Goal: Navigation & Orientation: Find specific page/section

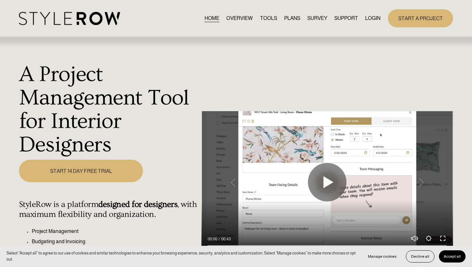
click at [377, 21] on link "LOGIN" at bounding box center [372, 18] width 15 height 9
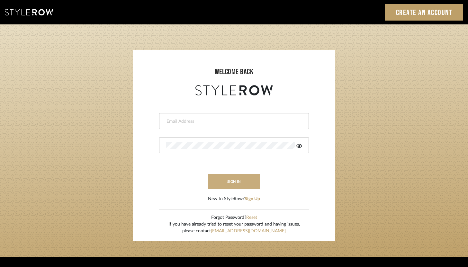
type input "[PERSON_NAME][EMAIL_ADDRESS][DOMAIN_NAME]"
click at [237, 178] on button "sign in" at bounding box center [233, 181] width 51 height 15
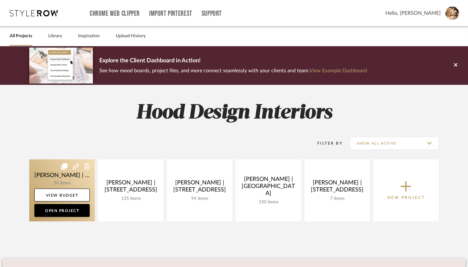
click at [56, 181] on link at bounding box center [62, 190] width 66 height 62
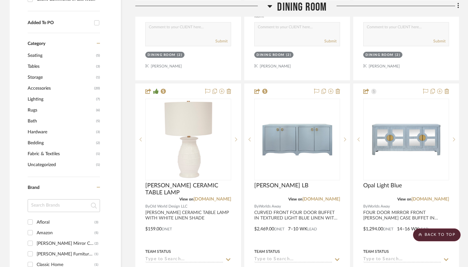
scroll to position [424, 0]
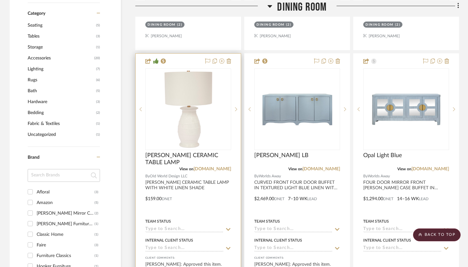
click at [175, 186] on div at bounding box center [188, 194] width 105 height 281
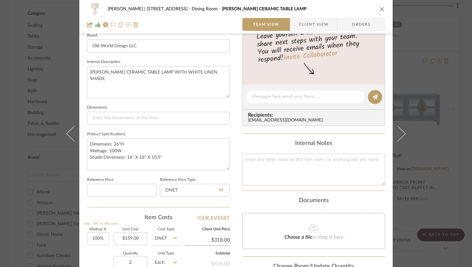
scroll to position [240, 0]
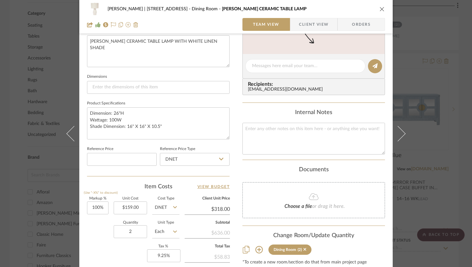
click at [381, 7] on icon "close" at bounding box center [382, 8] width 5 height 5
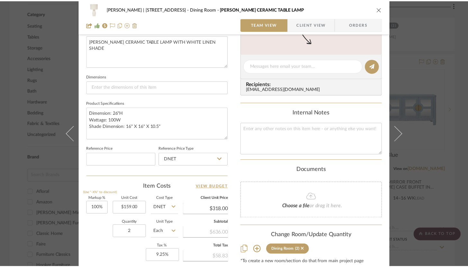
scroll to position [424, 0]
